Goal: Information Seeking & Learning: Learn about a topic

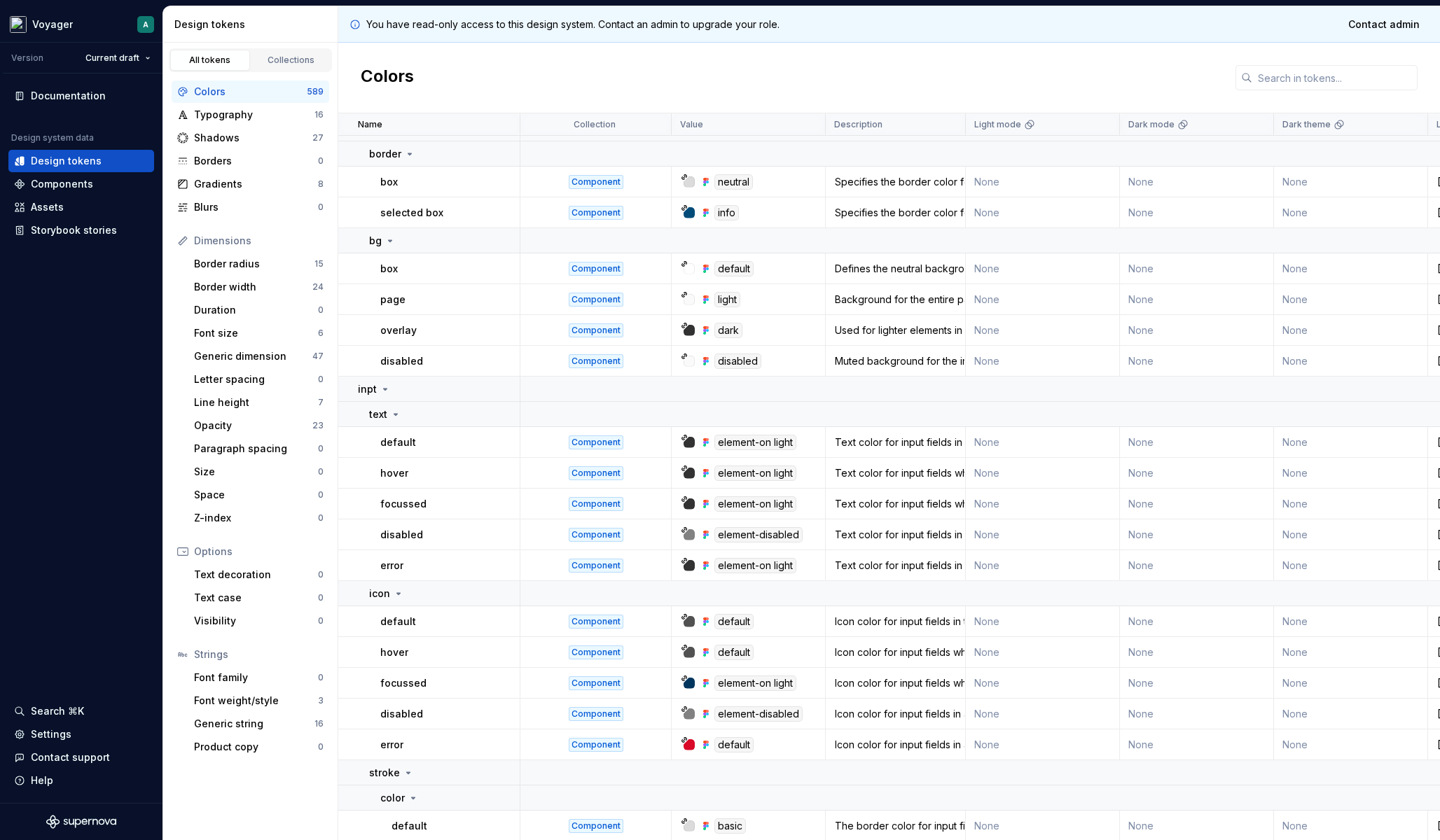
scroll to position [26, 0]
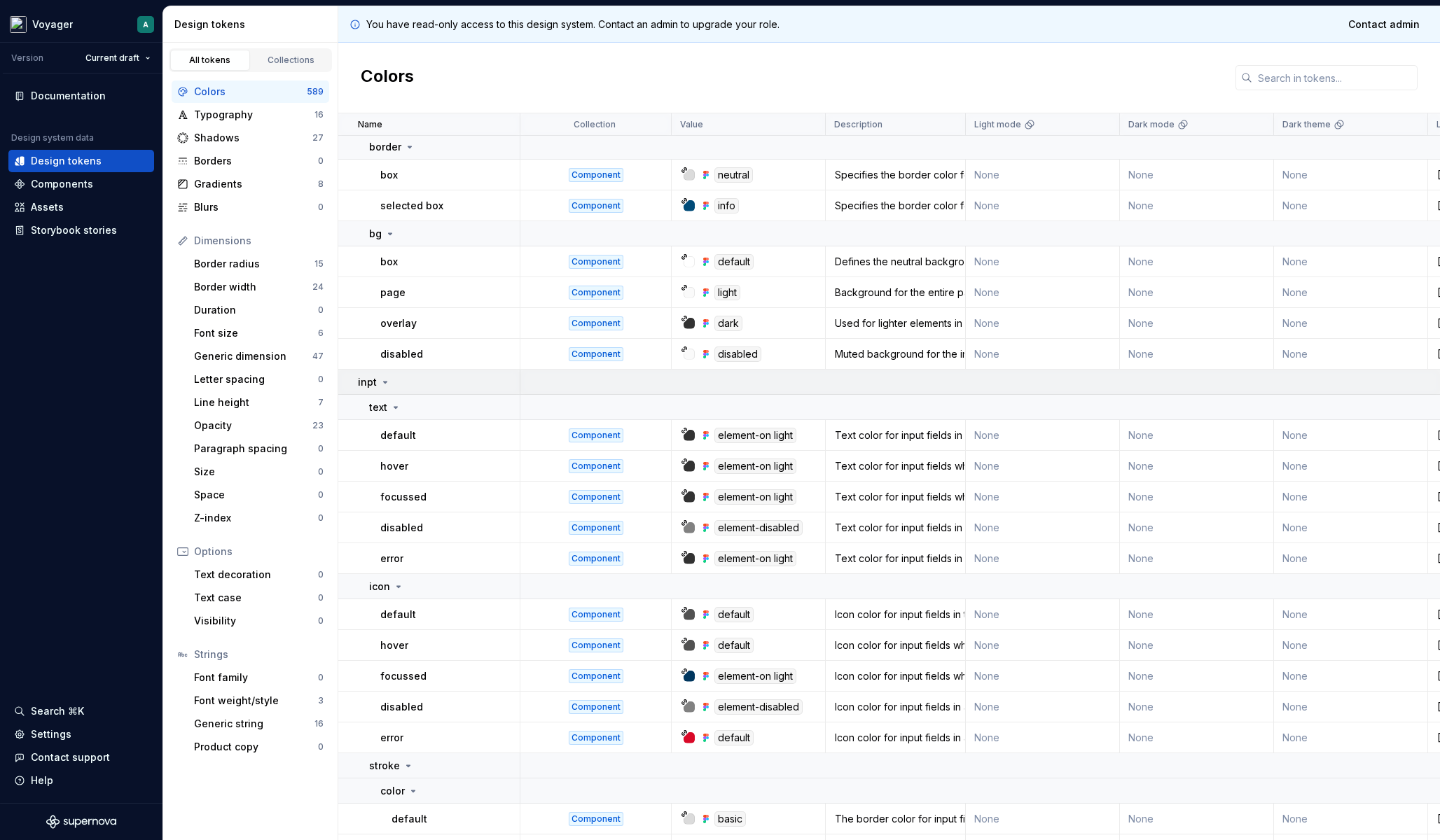
click at [376, 384] on p "inpt" at bounding box center [368, 382] width 19 height 14
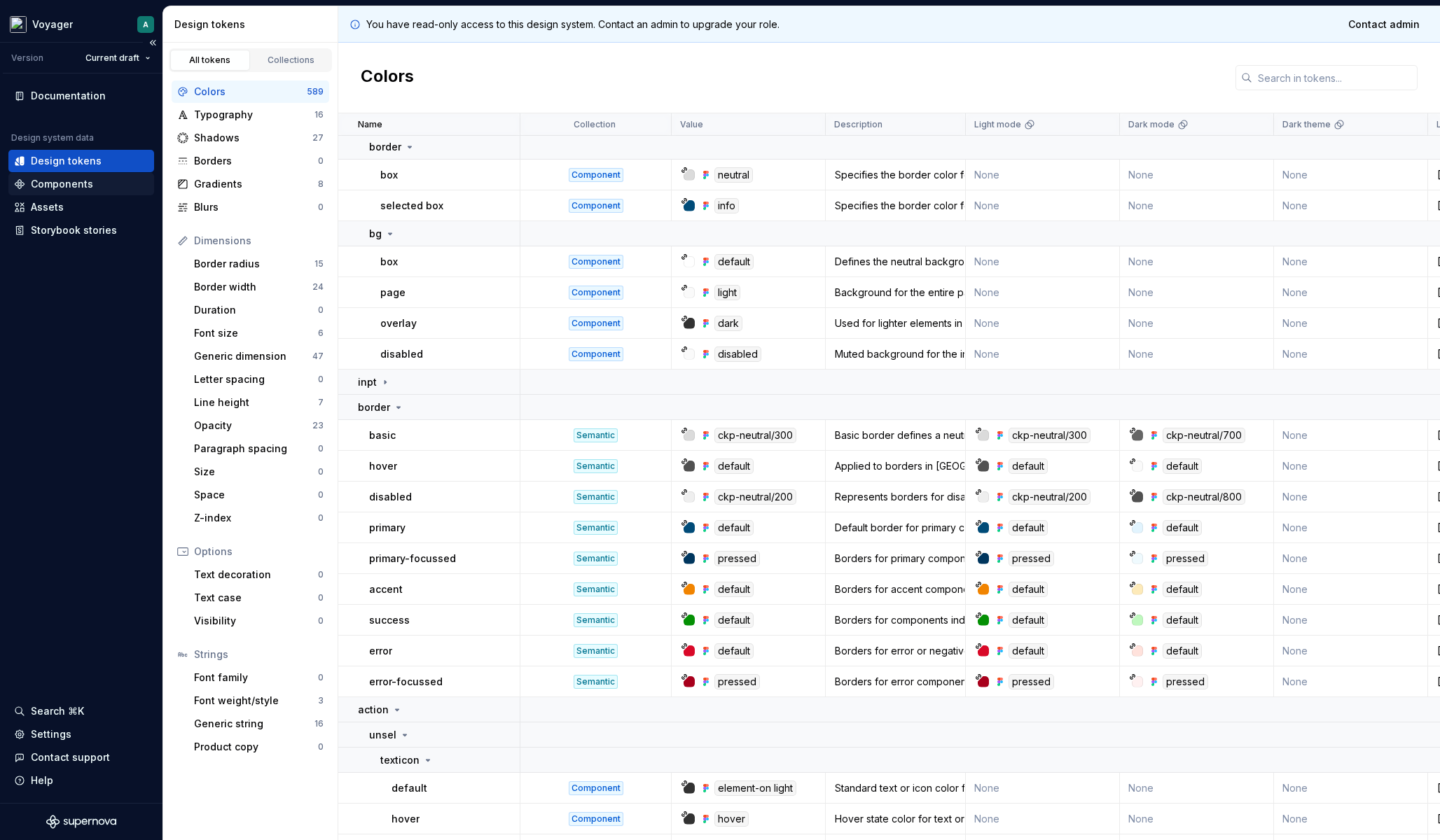
click at [68, 190] on div "Components" at bounding box center [61, 184] width 62 height 14
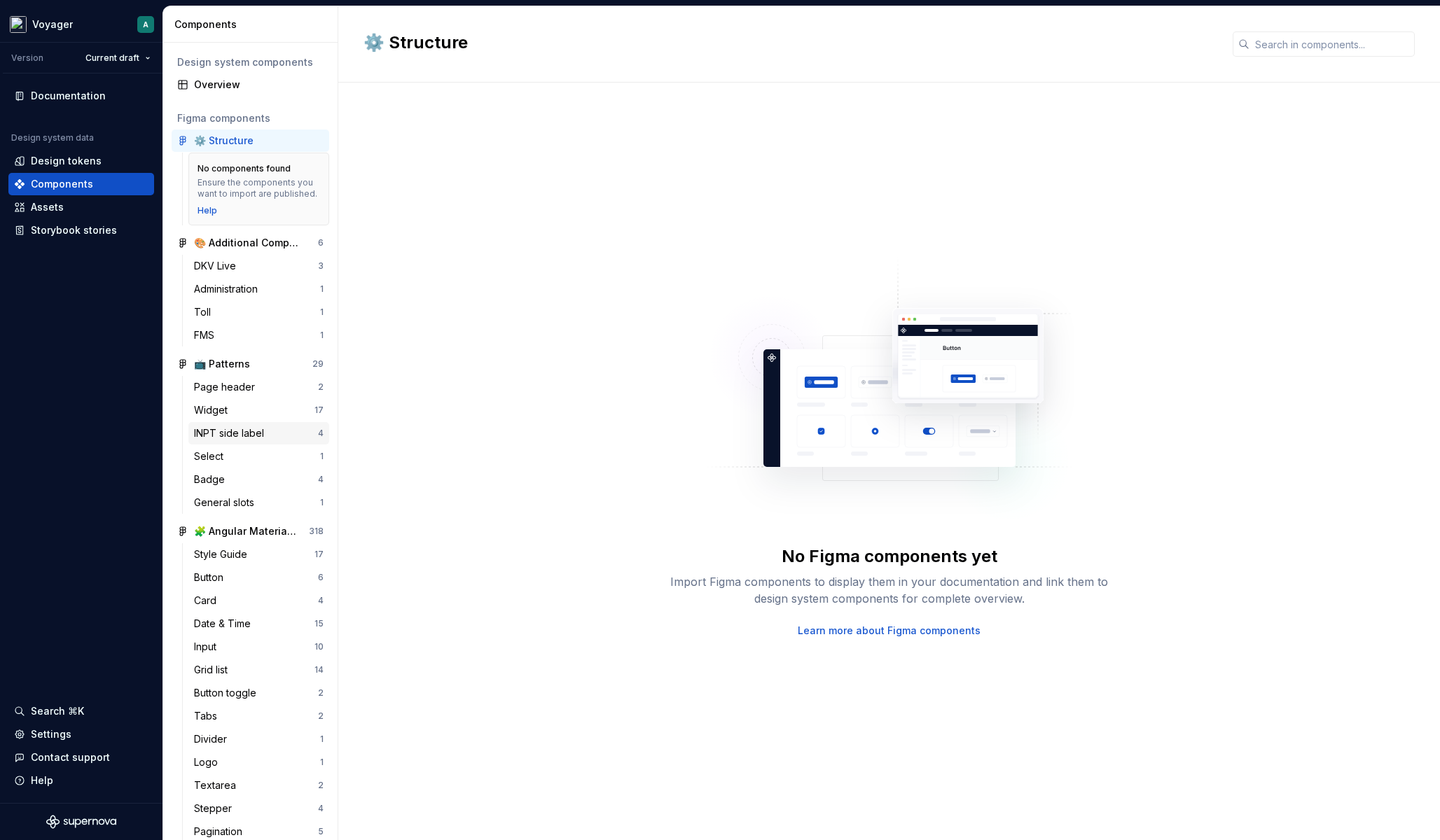
click at [237, 432] on div "INPT side label" at bounding box center [232, 433] width 76 height 14
